Goal: Register for event/course

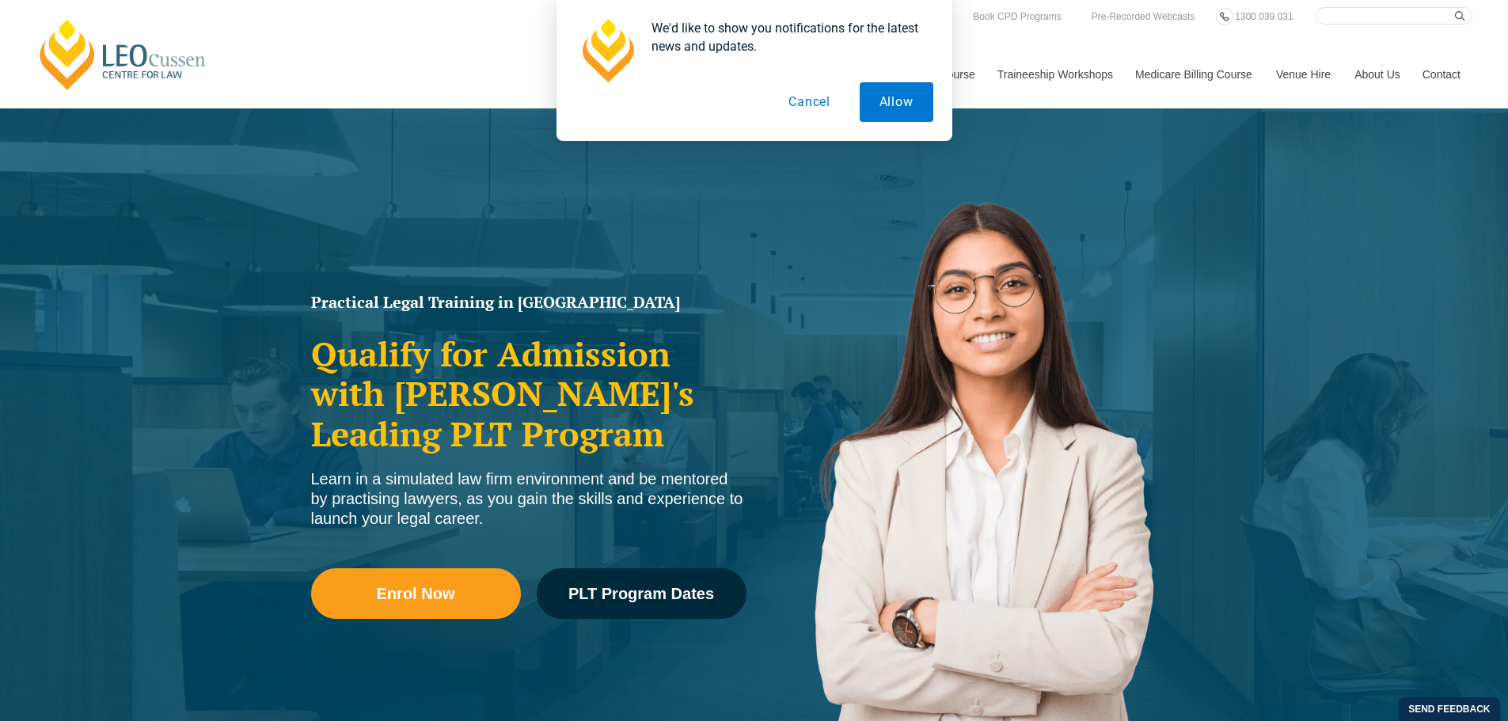
click at [805, 103] on button "Cancel" at bounding box center [810, 102] width 82 height 40
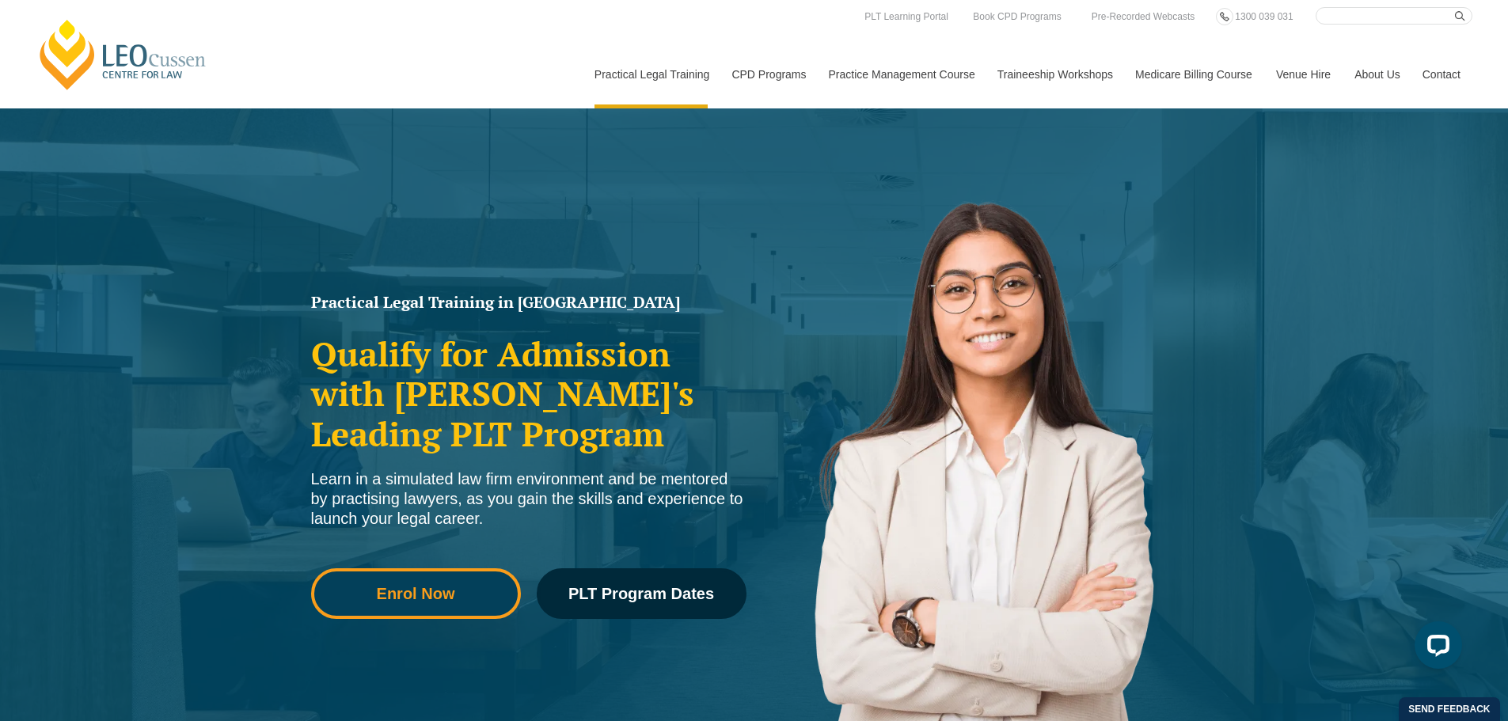
click at [461, 595] on span "Enrol Now" at bounding box center [416, 594] width 188 height 16
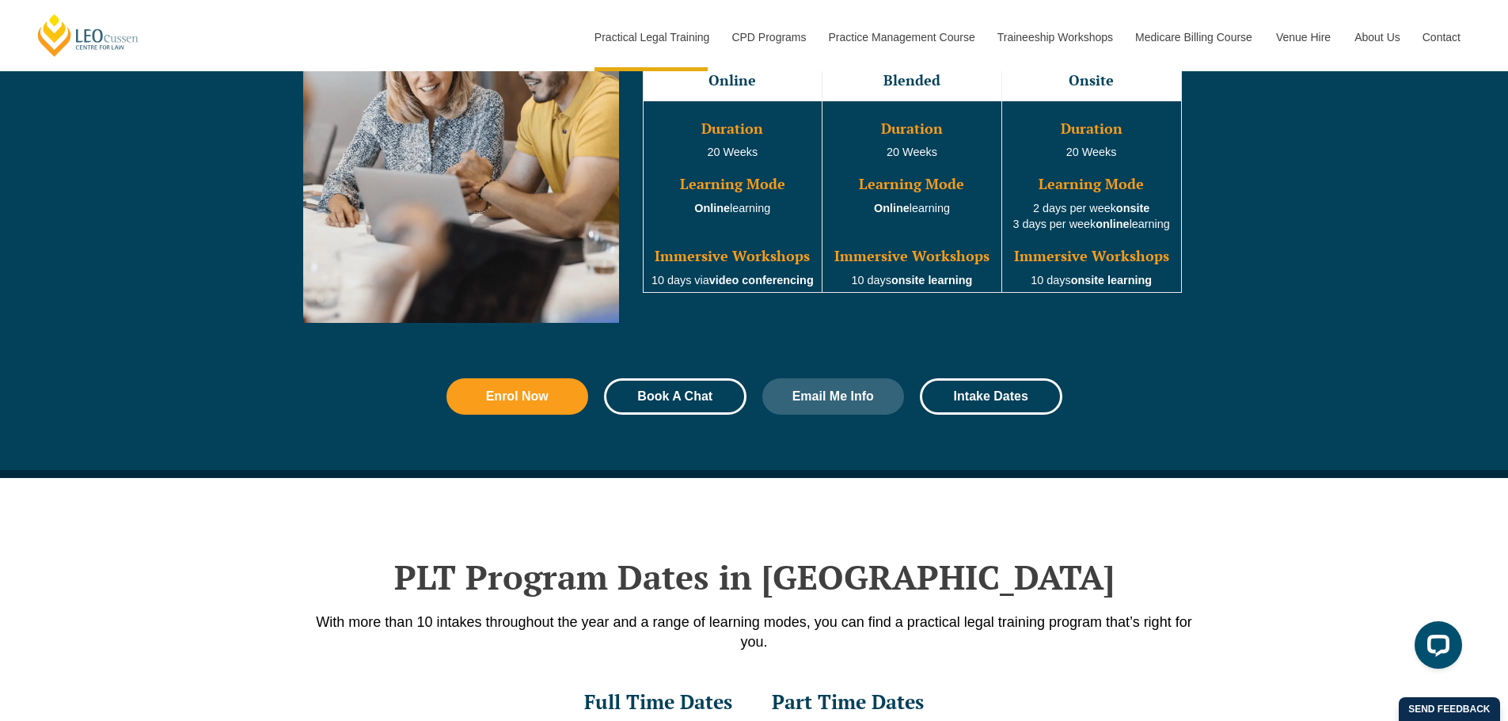
scroll to position [1847, 0]
click at [807, 403] on span "Email Me Info" at bounding box center [833, 396] width 82 height 13
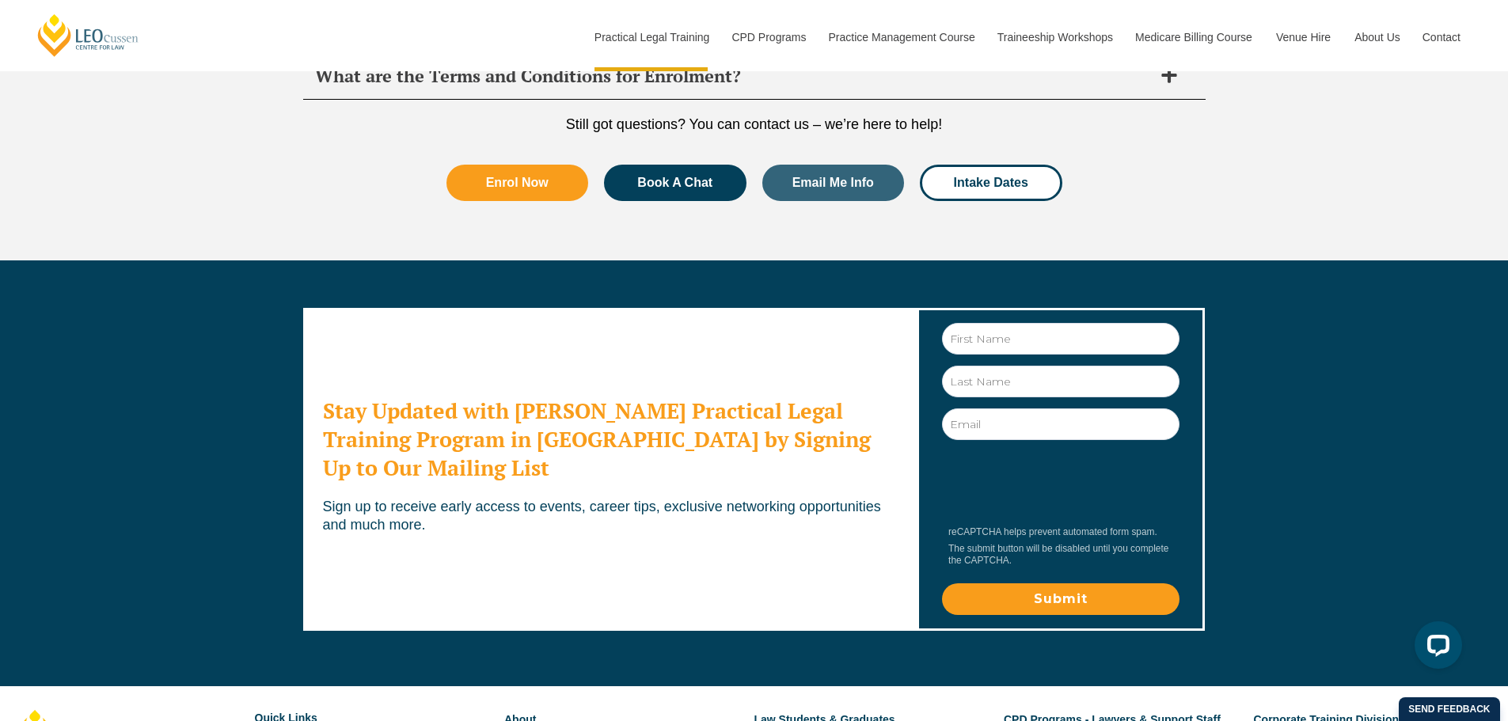
scroll to position [8401, 0]
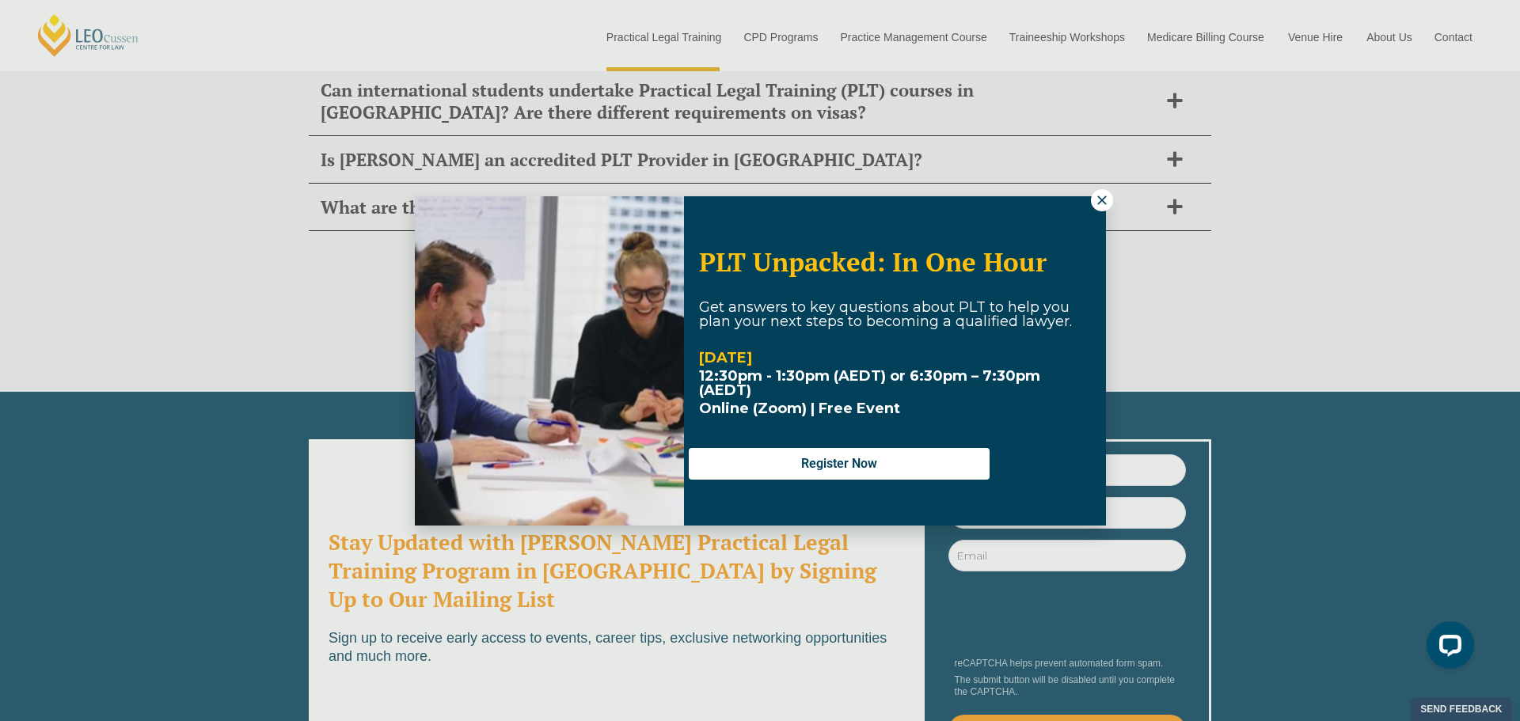
click at [1105, 201] on icon at bounding box center [1102, 200] width 14 height 14
